Goal: Task Accomplishment & Management: Manage account settings

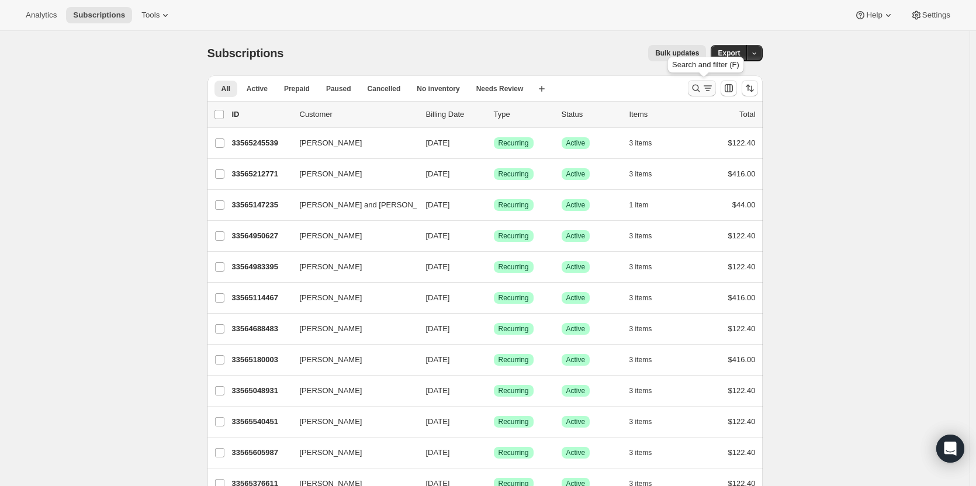
click at [697, 91] on icon "Search and filter results" at bounding box center [696, 89] width 8 height 8
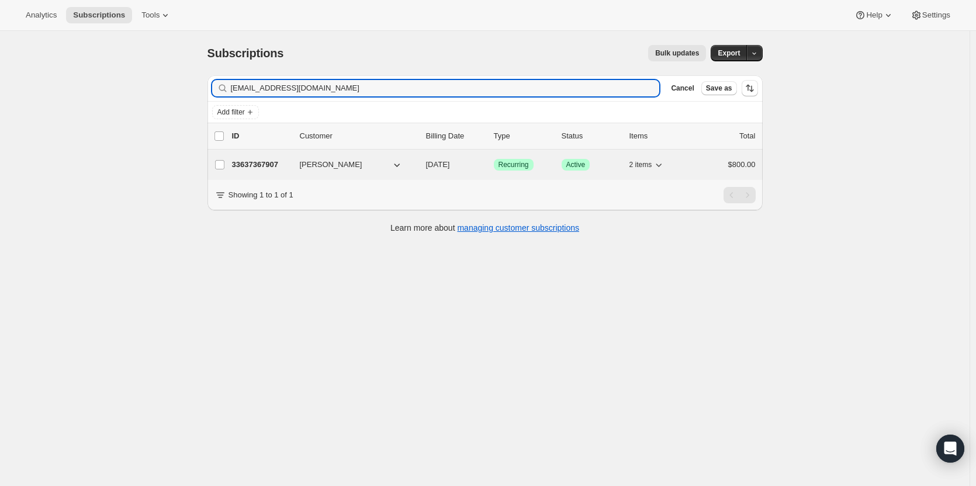
type input "[EMAIL_ADDRESS][DOMAIN_NAME]"
click at [276, 165] on p "33637367907" at bounding box center [261, 165] width 58 height 12
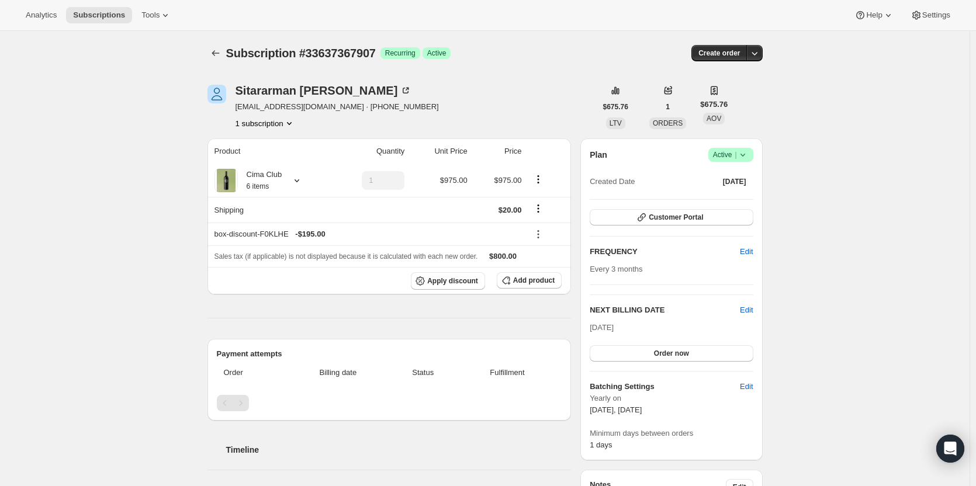
click at [746, 154] on icon at bounding box center [743, 155] width 12 height 12
click at [731, 199] on span "Cancel subscription" at bounding box center [734, 197] width 66 height 9
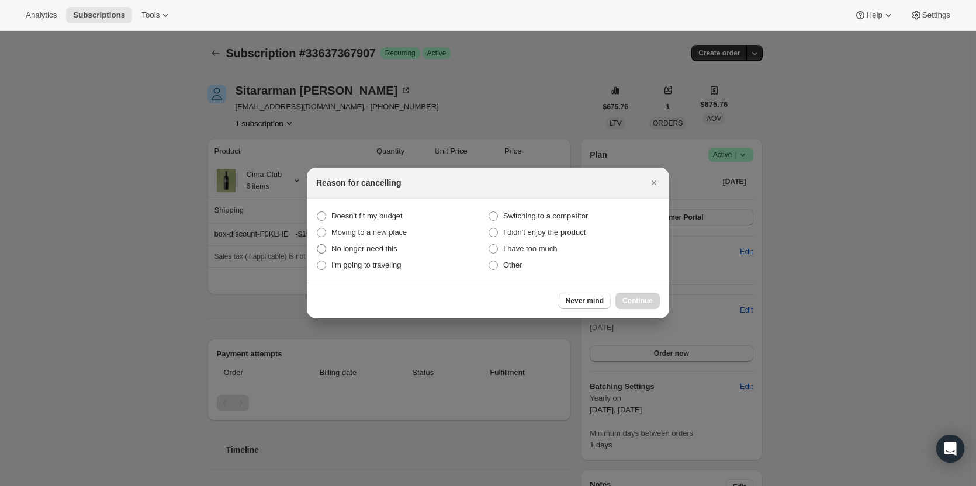
click at [323, 249] on span ":rq4:" at bounding box center [321, 248] width 9 height 9
click at [317, 245] on this "No longer need this" at bounding box center [317, 244] width 1 height 1
radio this "true"
click at [635, 296] on button "Continue" at bounding box center [638, 301] width 44 height 16
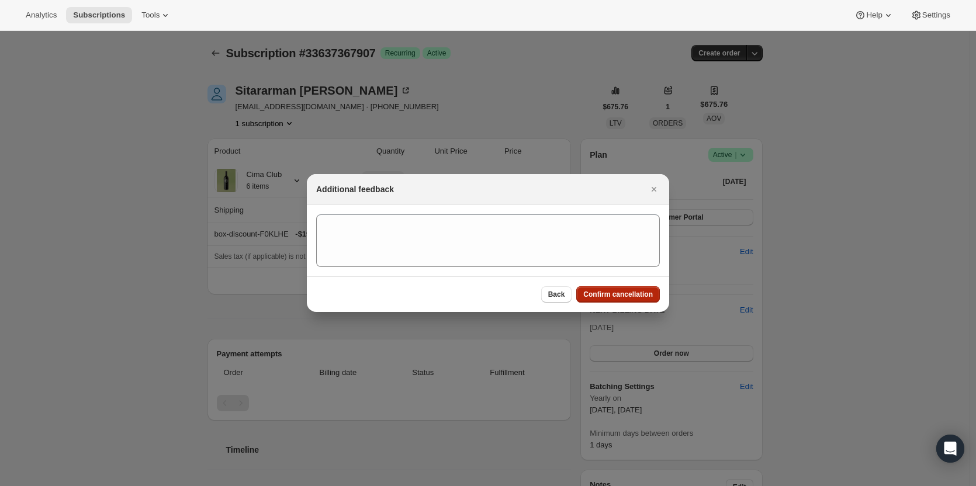
click at [596, 290] on button "Confirm cancellation" at bounding box center [618, 294] width 84 height 16
click at [596, 290] on div "Additional feedback Back Confirm cancellation" at bounding box center [488, 243] width 362 height 138
